Goal: Check status: Check status

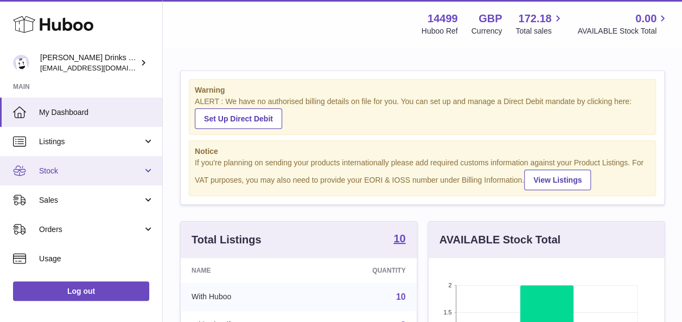
scroll to position [169, 235]
click at [101, 173] on span "Stock" at bounding box center [91, 171] width 104 height 10
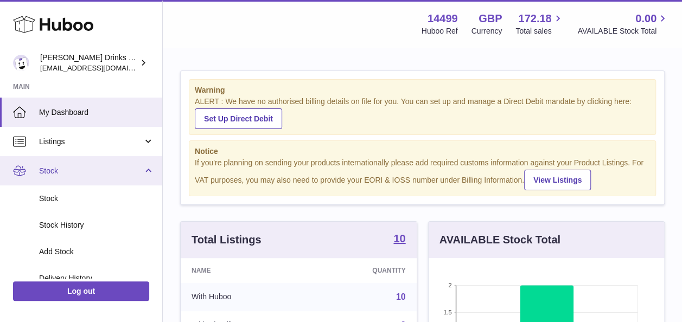
scroll to position [49, 0]
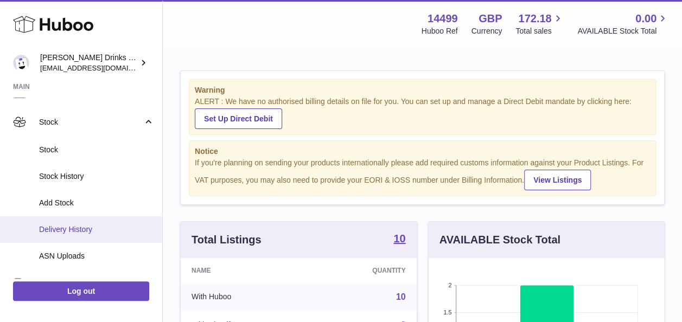
click at [117, 219] on link "Delivery History" at bounding box center [81, 229] width 162 height 27
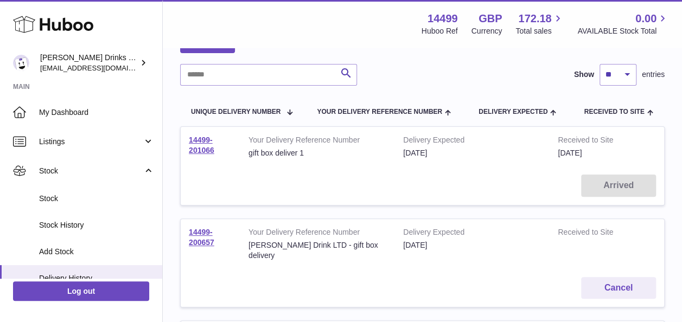
scroll to position [72, 0]
click at [198, 139] on link "14499-201066" at bounding box center [202, 144] width 26 height 19
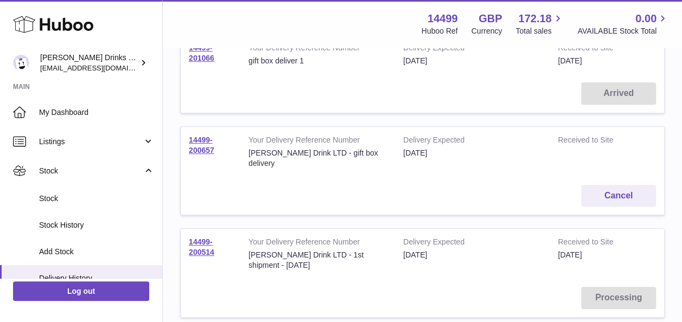
scroll to position [113, 0]
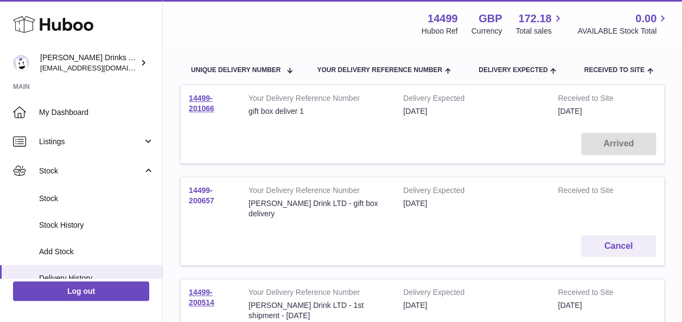
click at [210, 197] on link "14499-200657" at bounding box center [202, 195] width 26 height 19
click at [204, 108] on link "14499-201066" at bounding box center [202, 103] width 26 height 19
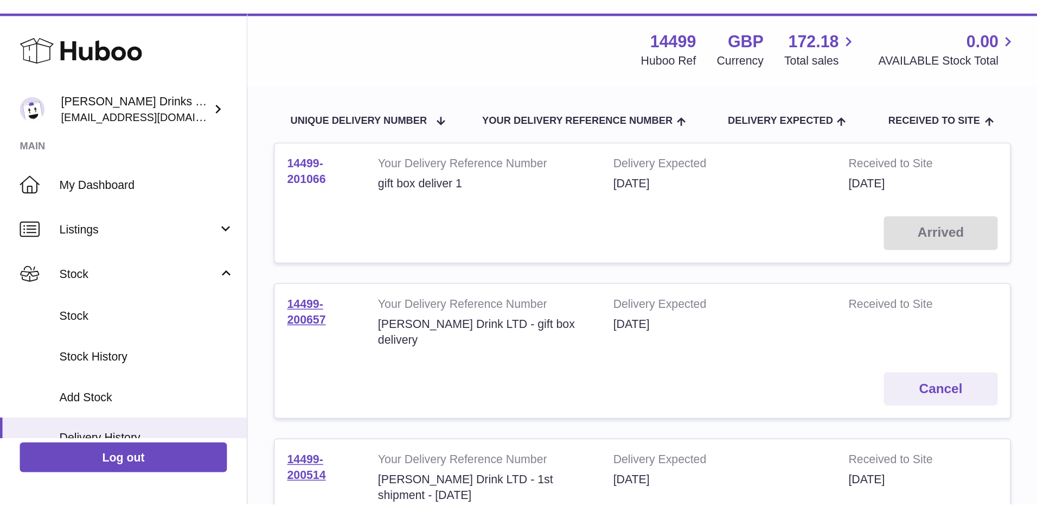
scroll to position [0, 0]
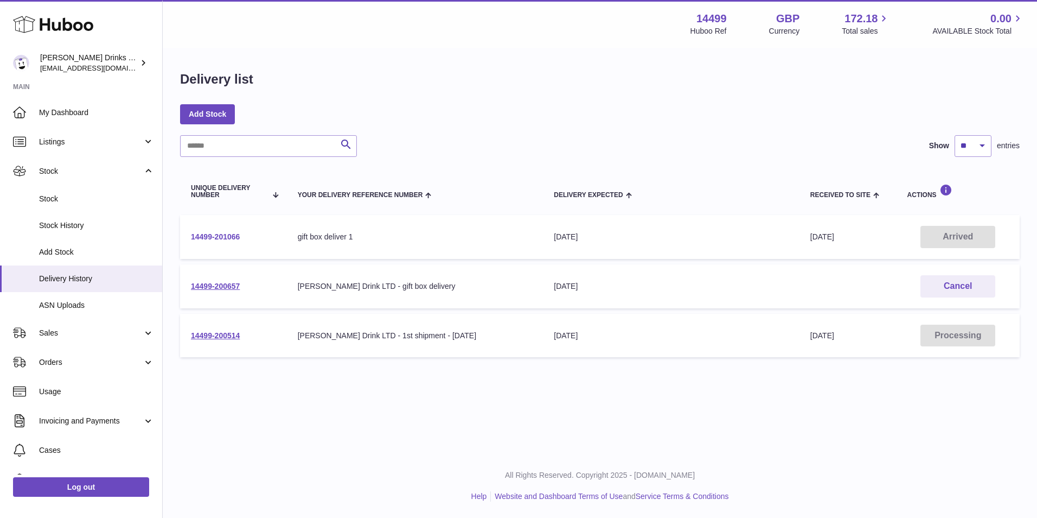
click at [238, 237] on link "14499-201066" at bounding box center [215, 236] width 49 height 9
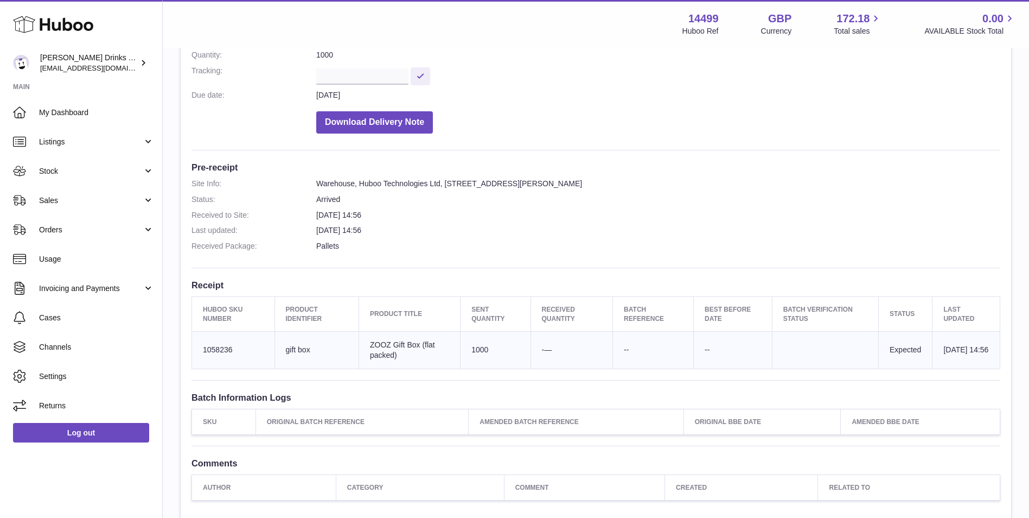
scroll to position [181, 0]
